Goal: Task Accomplishment & Management: Use online tool/utility

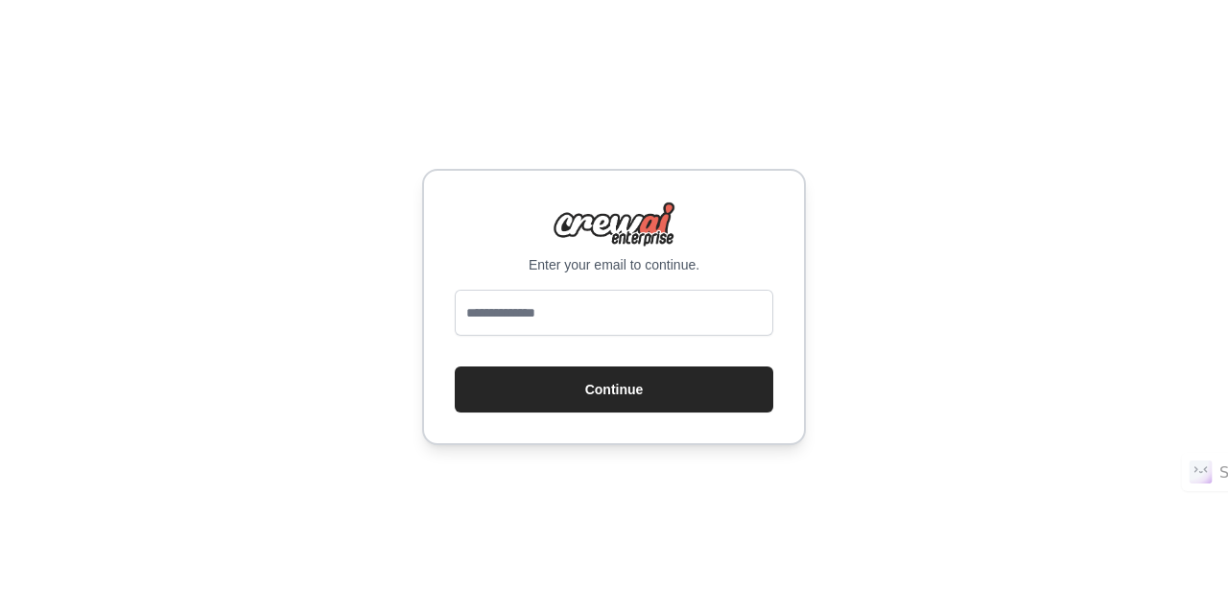
type input "**********"
click at [587, 412] on button "Continue" at bounding box center [614, 390] width 319 height 46
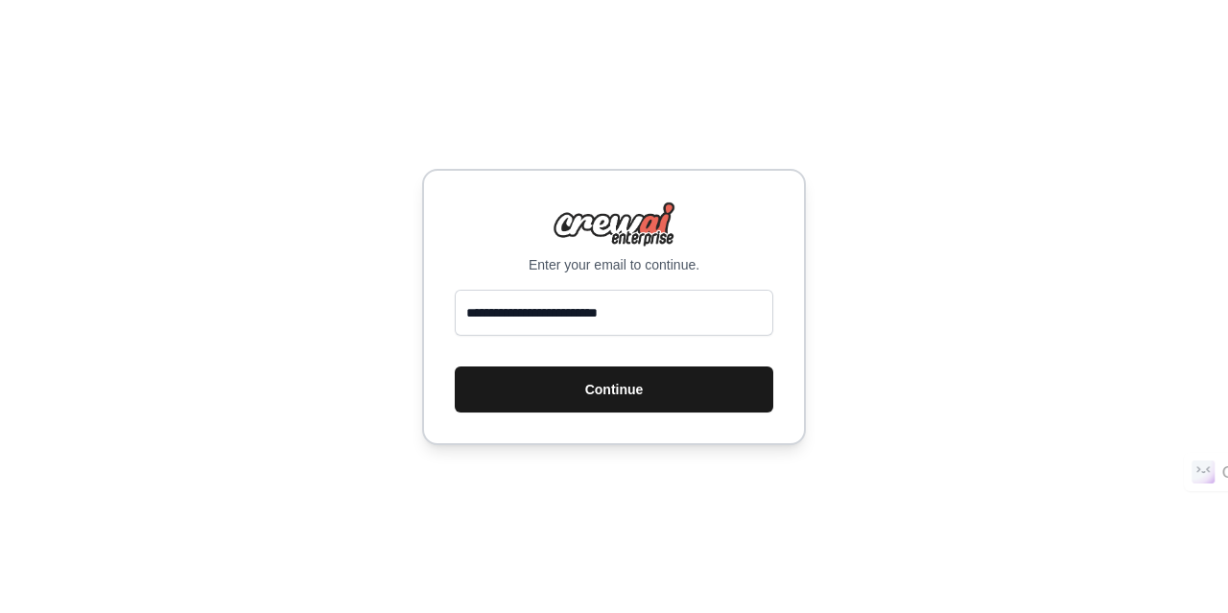
click at [647, 387] on button "Continue" at bounding box center [614, 390] width 319 height 46
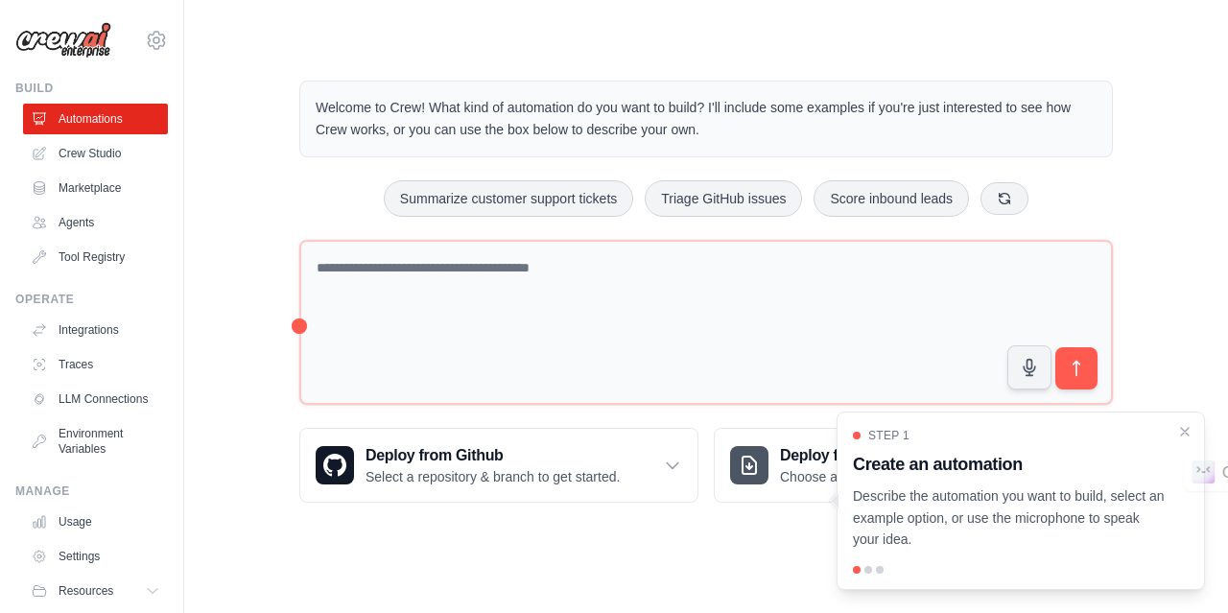
click at [868, 573] on div at bounding box center [869, 570] width 8 height 8
click at [87, 224] on link "Agents" at bounding box center [97, 222] width 145 height 31
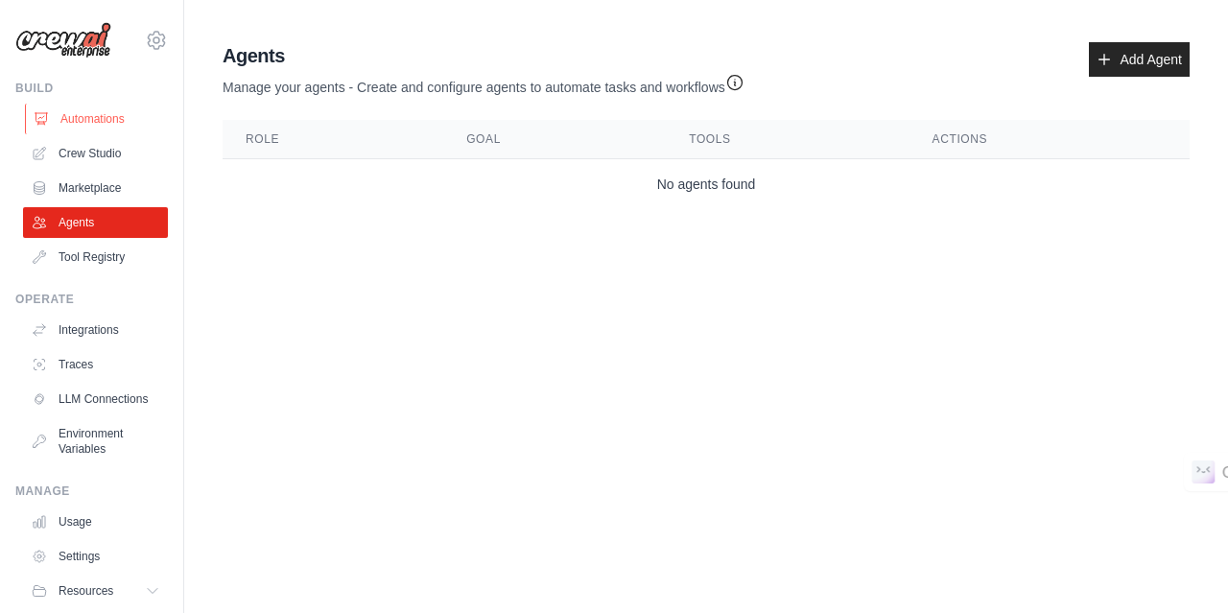
click at [106, 116] on link "Automations" at bounding box center [97, 119] width 145 height 31
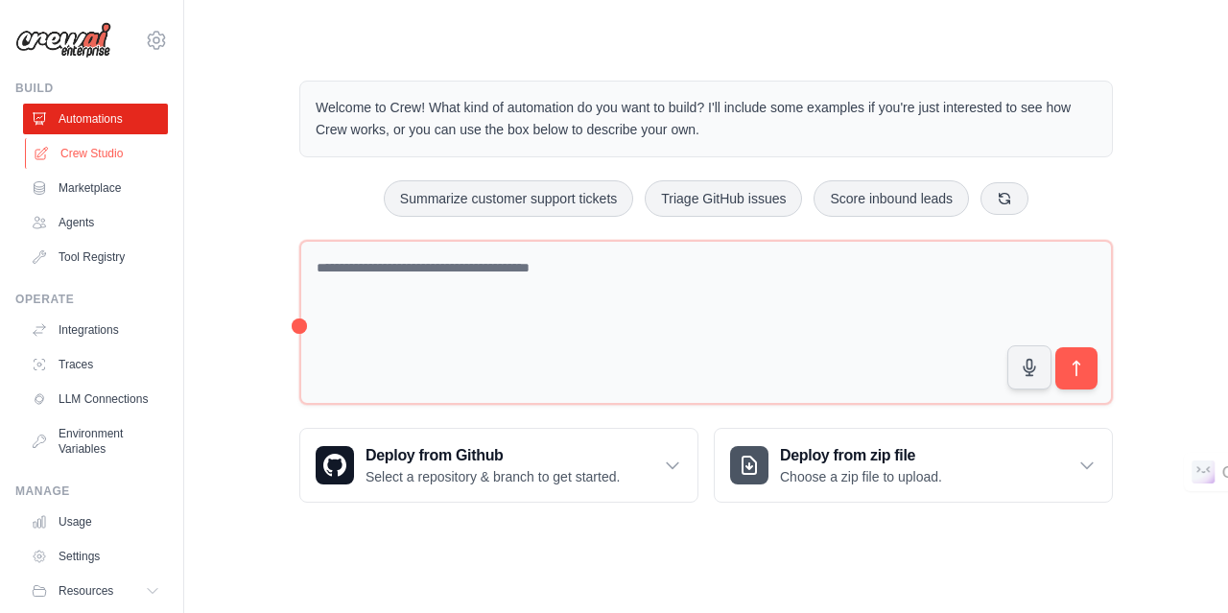
click at [117, 148] on link "Crew Studio" at bounding box center [97, 153] width 145 height 31
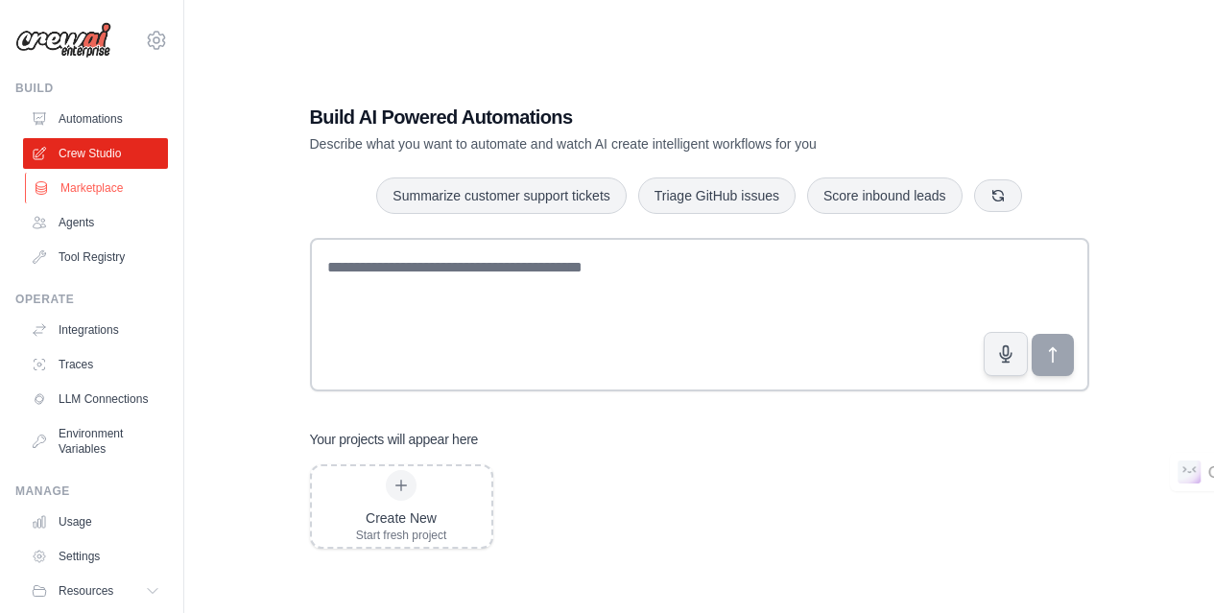
click at [97, 189] on link "Marketplace" at bounding box center [97, 188] width 145 height 31
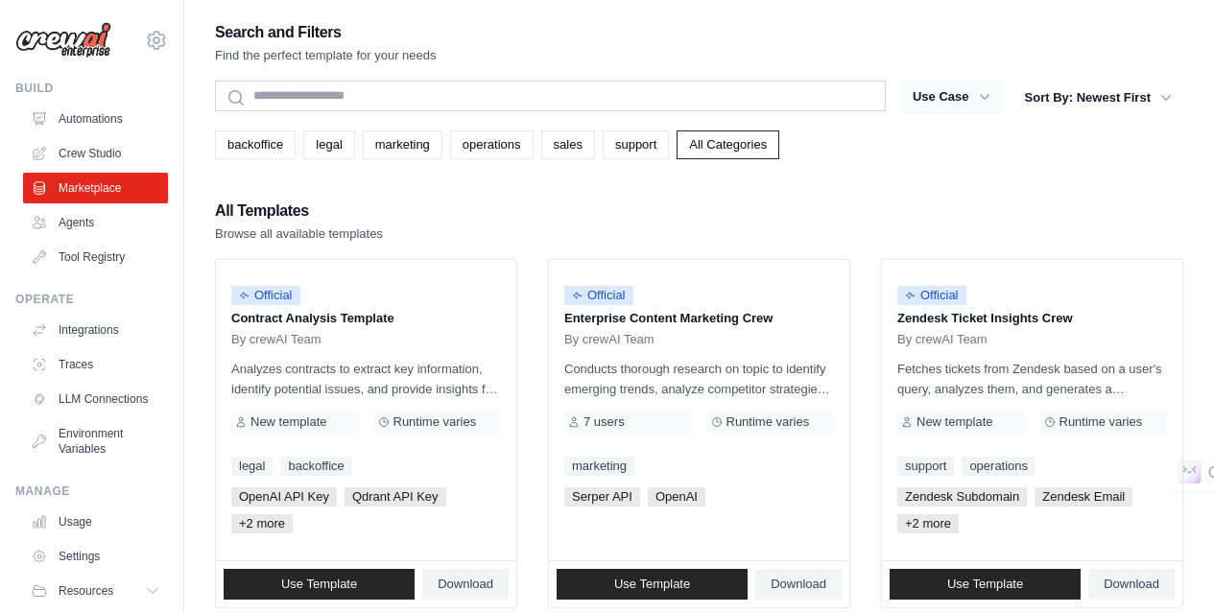
click at [971, 96] on button "Use Case" at bounding box center [951, 97] width 101 height 35
click at [981, 94] on icon "button" at bounding box center [984, 96] width 19 height 19
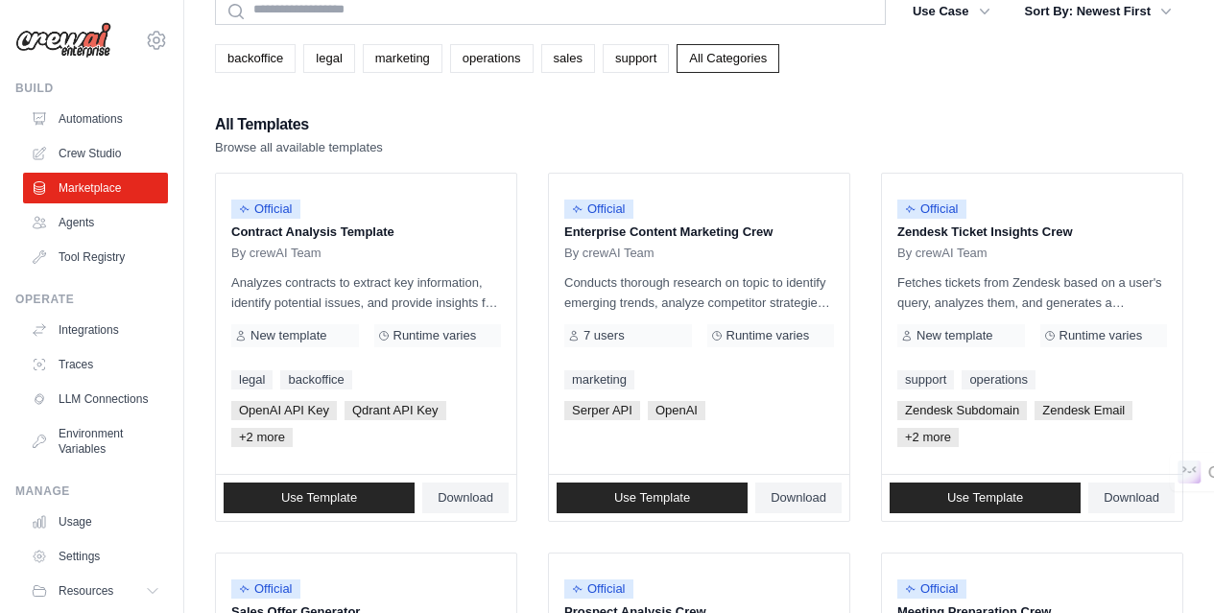
scroll to position [192, 0]
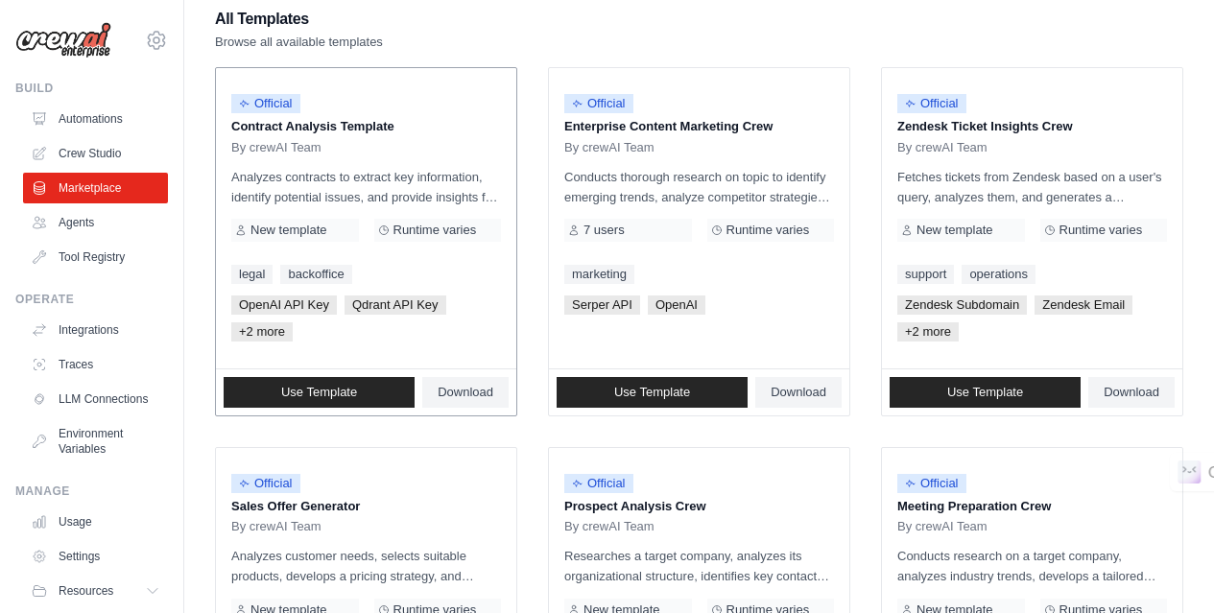
click at [428, 147] on div "By crewAI Team" at bounding box center [366, 147] width 270 height 15
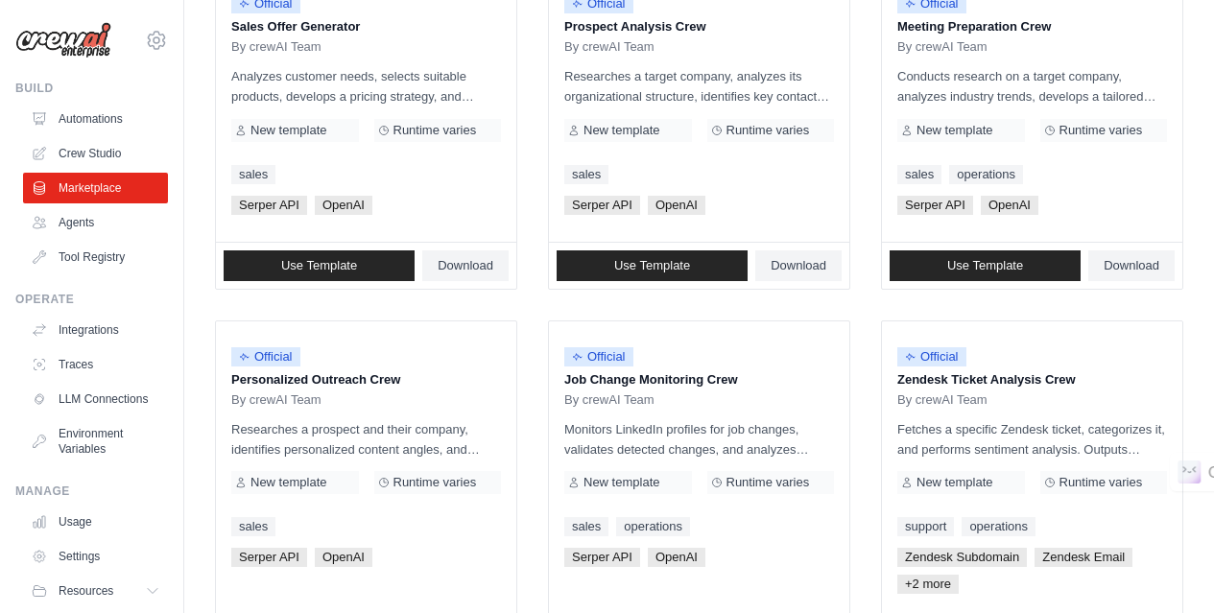
scroll to position [864, 0]
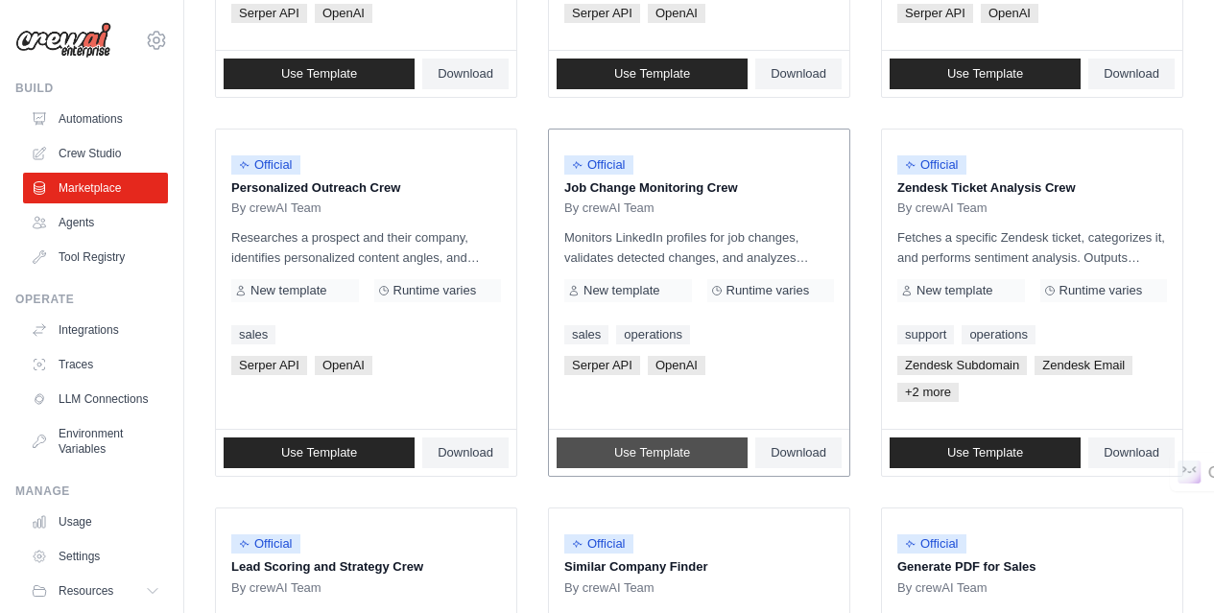
click at [660, 461] on span "Use Template" at bounding box center [652, 452] width 76 height 15
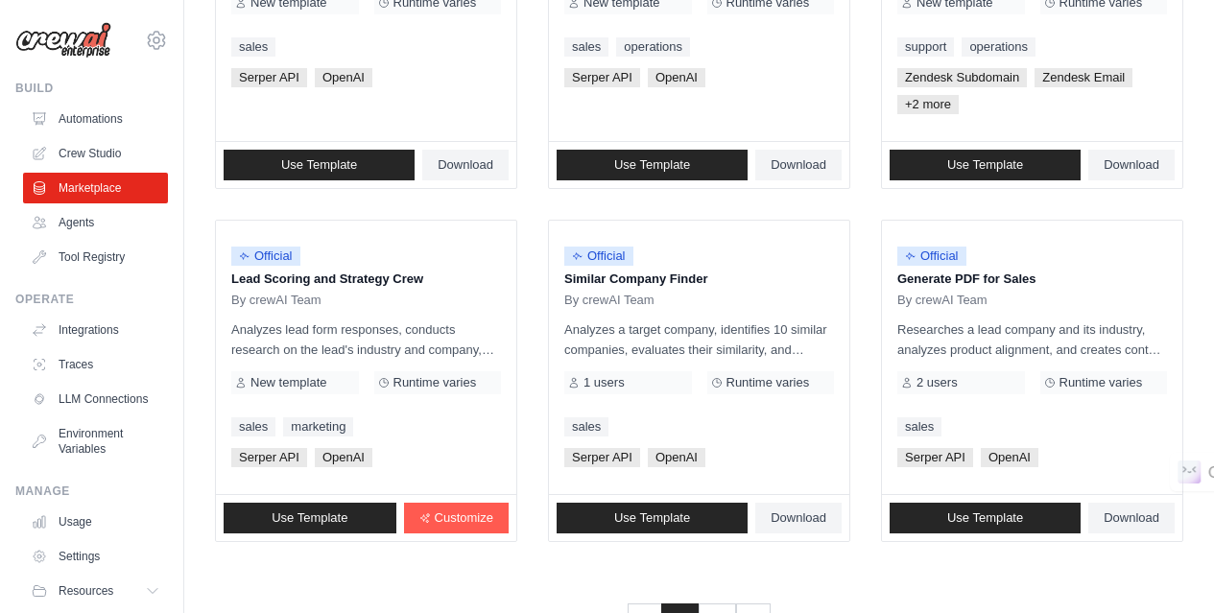
scroll to position [1219, 0]
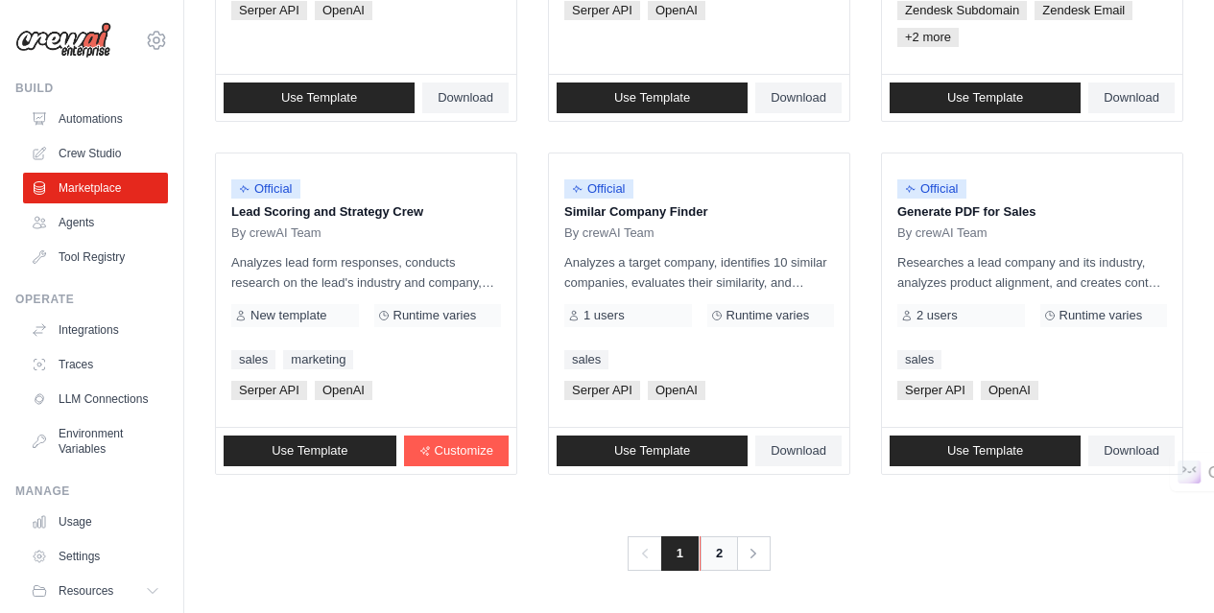
click at [717, 548] on link "2" at bounding box center [719, 553] width 38 height 35
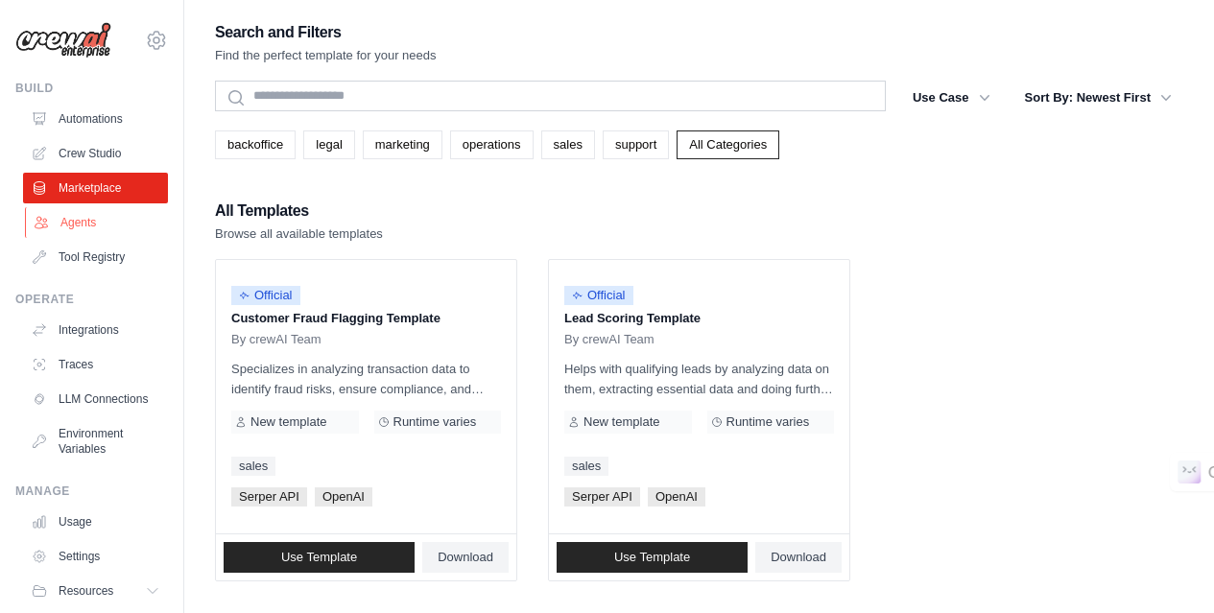
click at [90, 221] on link "Agents" at bounding box center [97, 222] width 145 height 31
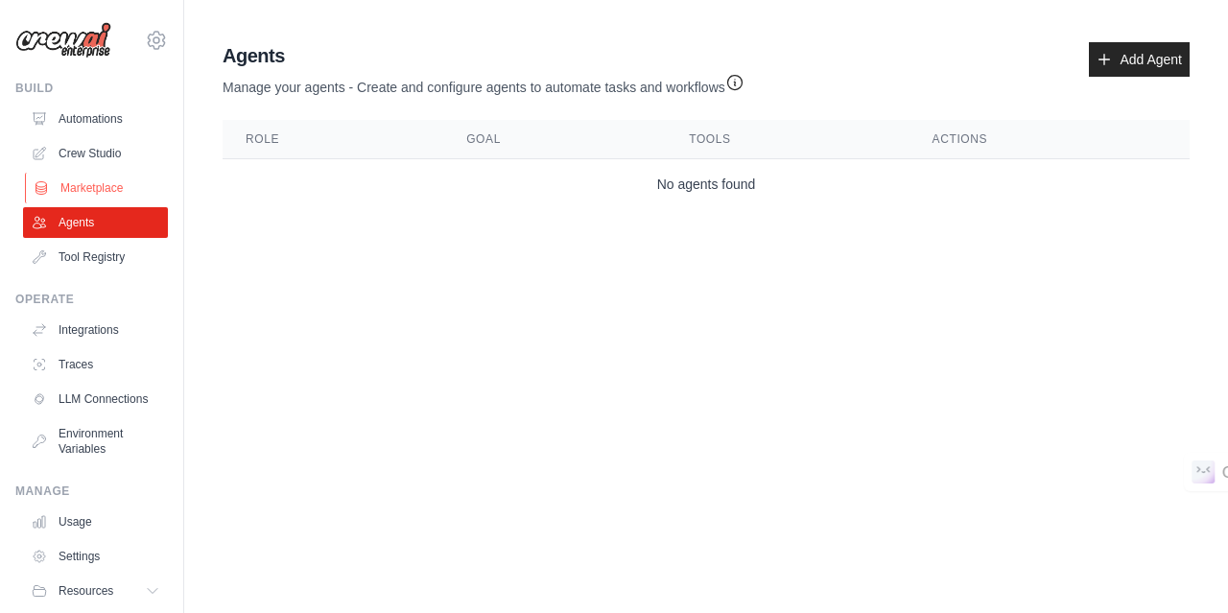
click at [99, 191] on link "Marketplace" at bounding box center [97, 188] width 145 height 31
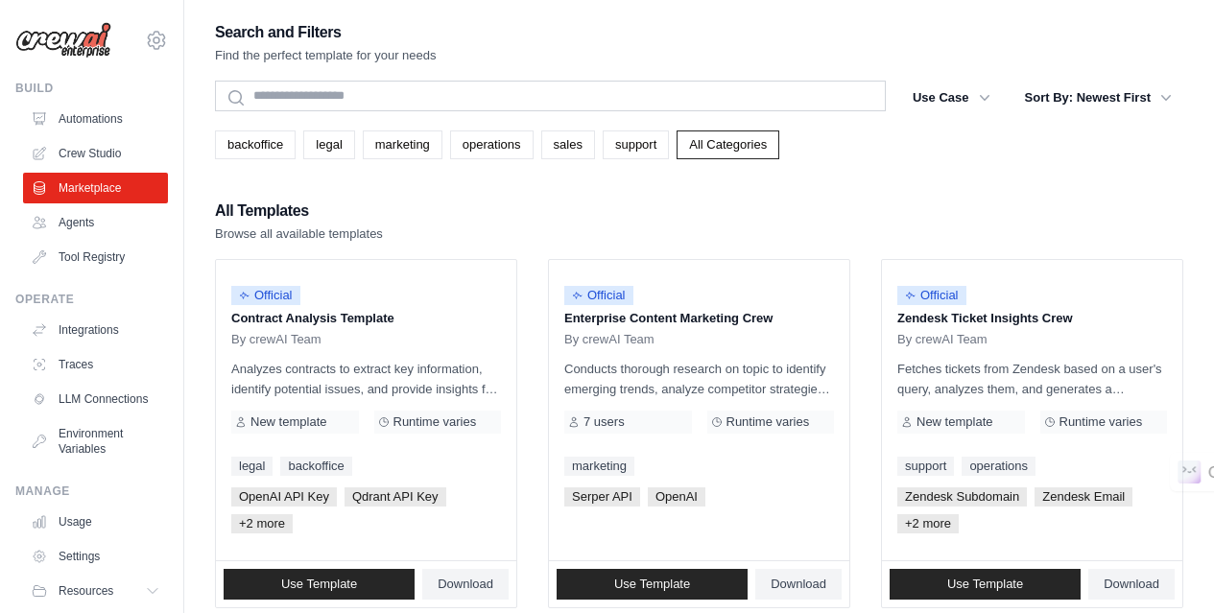
scroll to position [1219, 0]
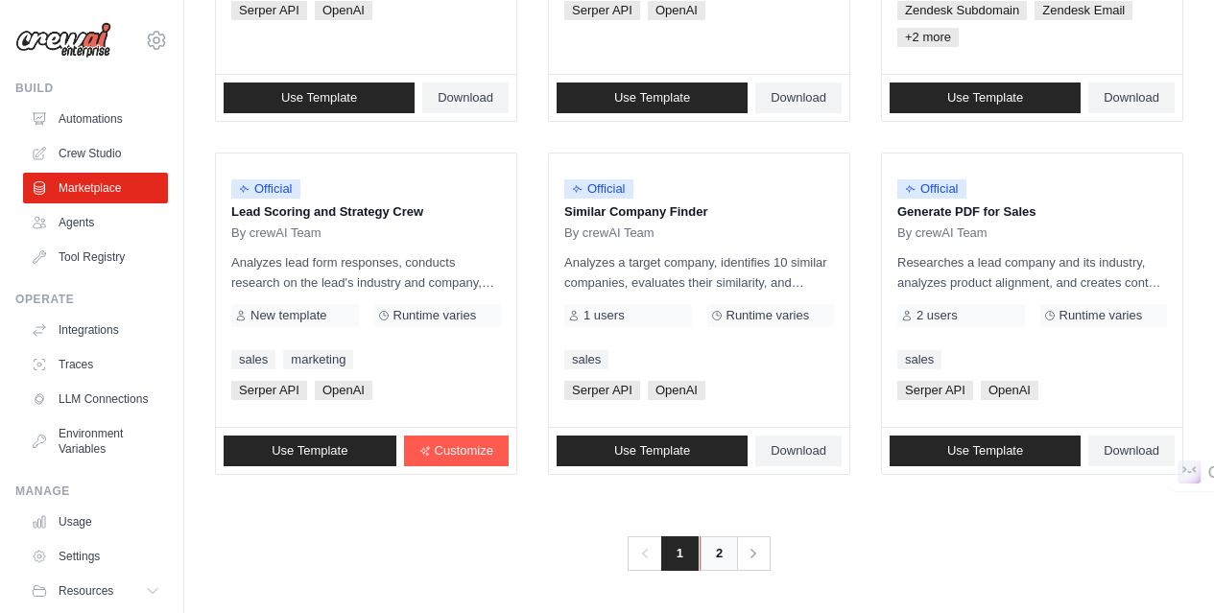
click at [716, 566] on link "2" at bounding box center [719, 553] width 38 height 35
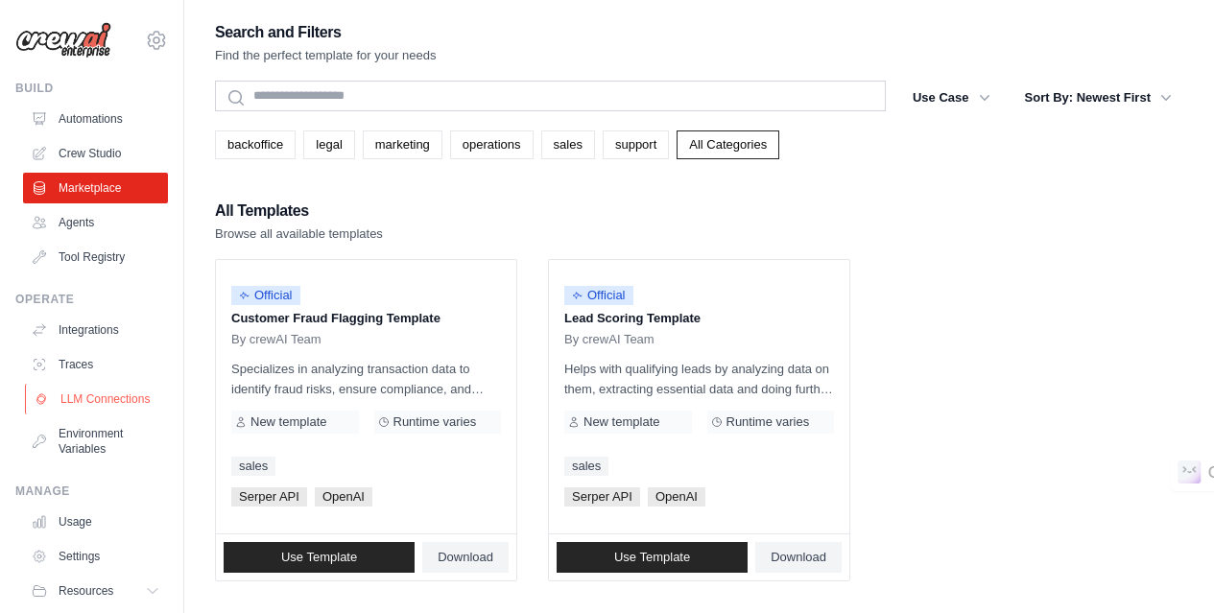
scroll to position [76, 0]
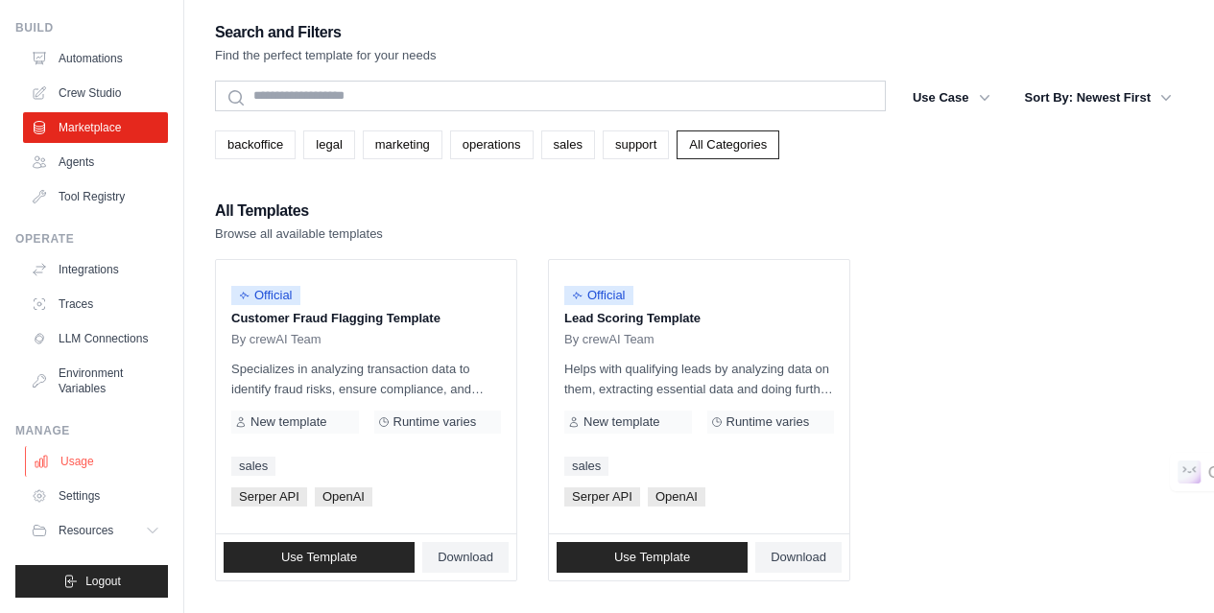
click at [85, 463] on link "Usage" at bounding box center [97, 461] width 145 height 31
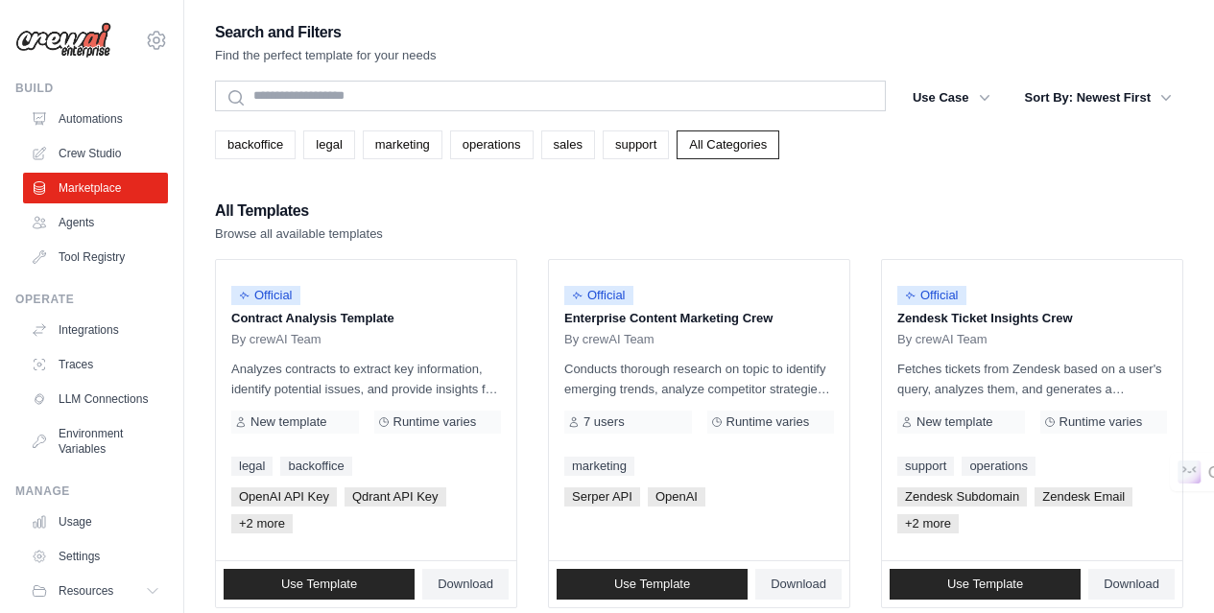
scroll to position [1219, 0]
